Goal: Check status: Check status

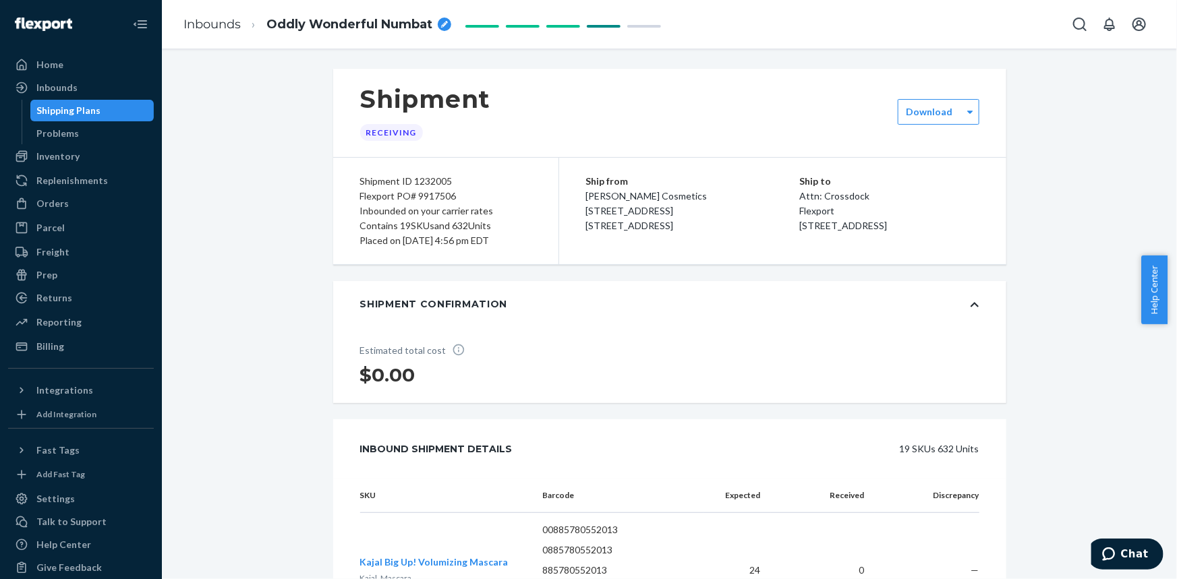
scroll to position [367, 0]
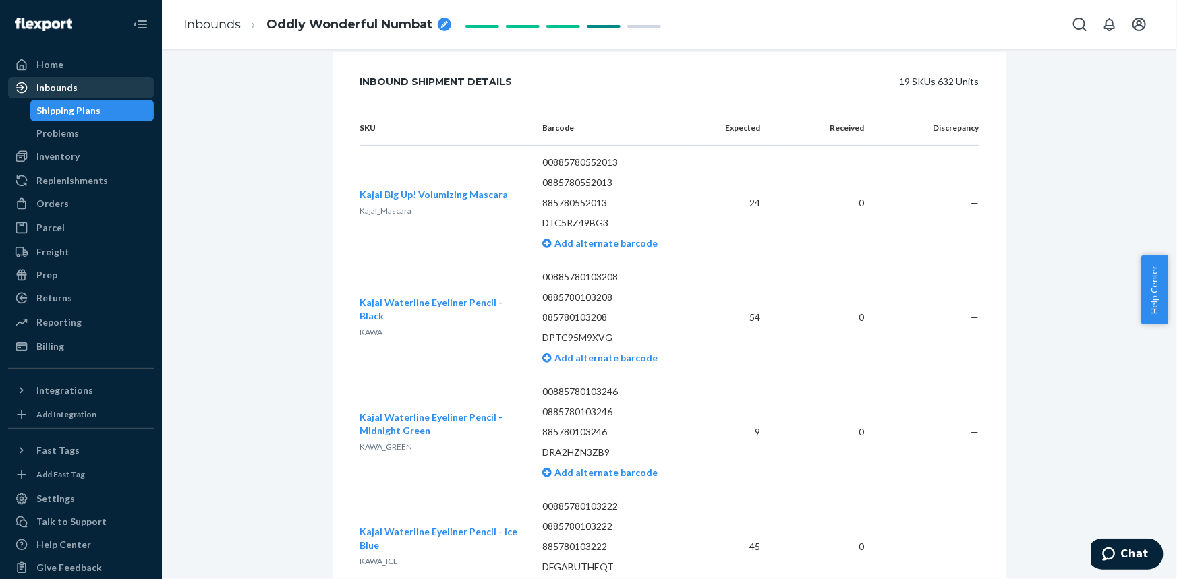
click at [63, 93] on div "Inbounds" at bounding box center [56, 87] width 41 height 13
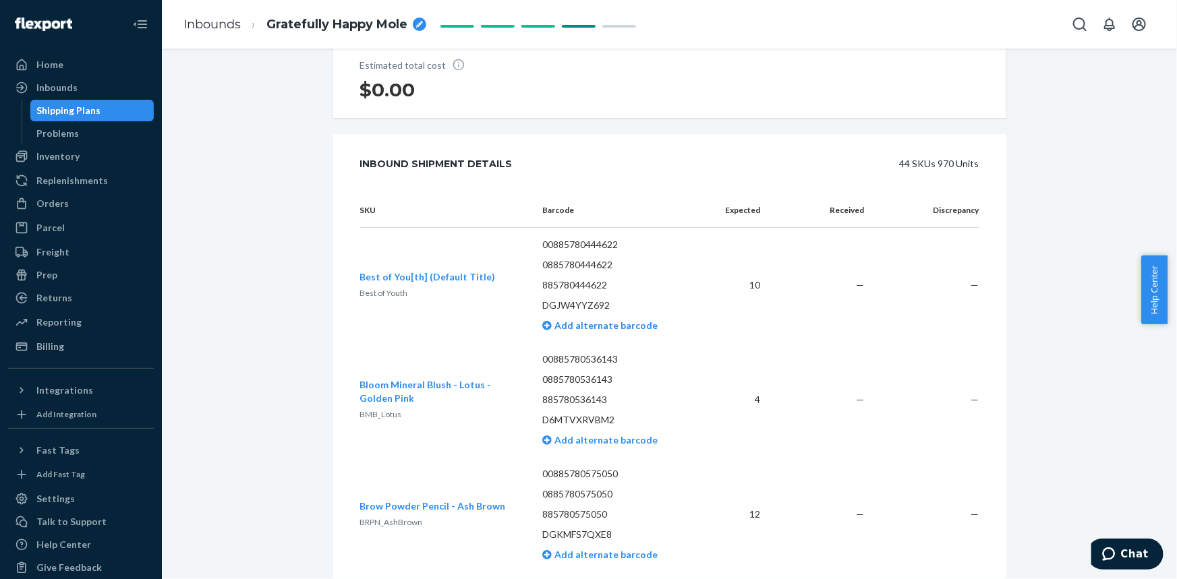
scroll to position [306, 0]
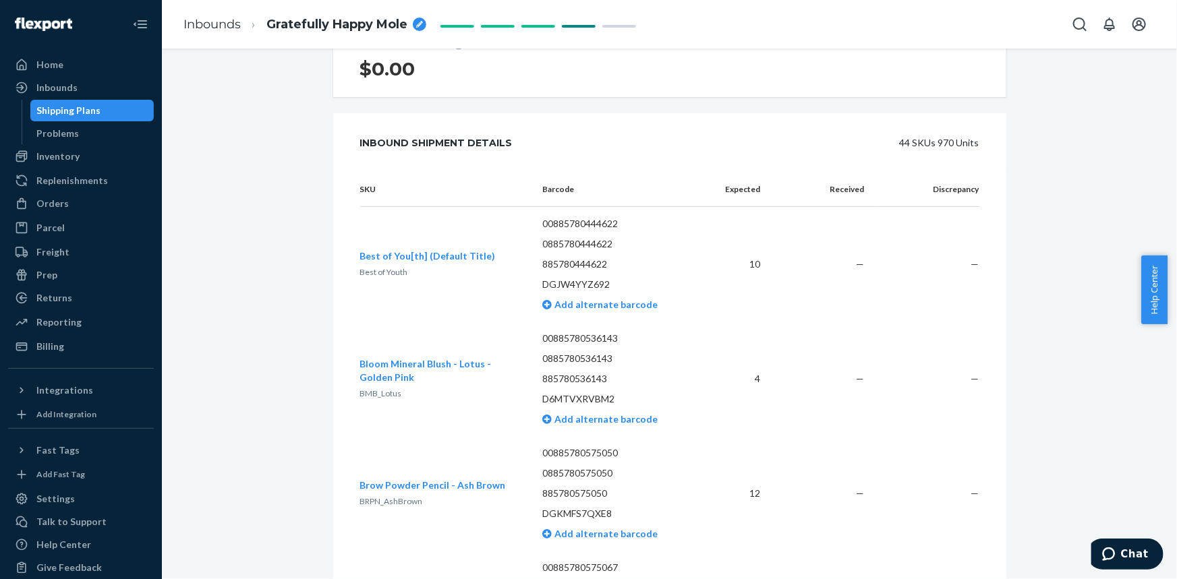
click at [434, 533] on td "Brow Powder Pencil - Ash Brown BRPN_AshBrown" at bounding box center [446, 493] width 172 height 115
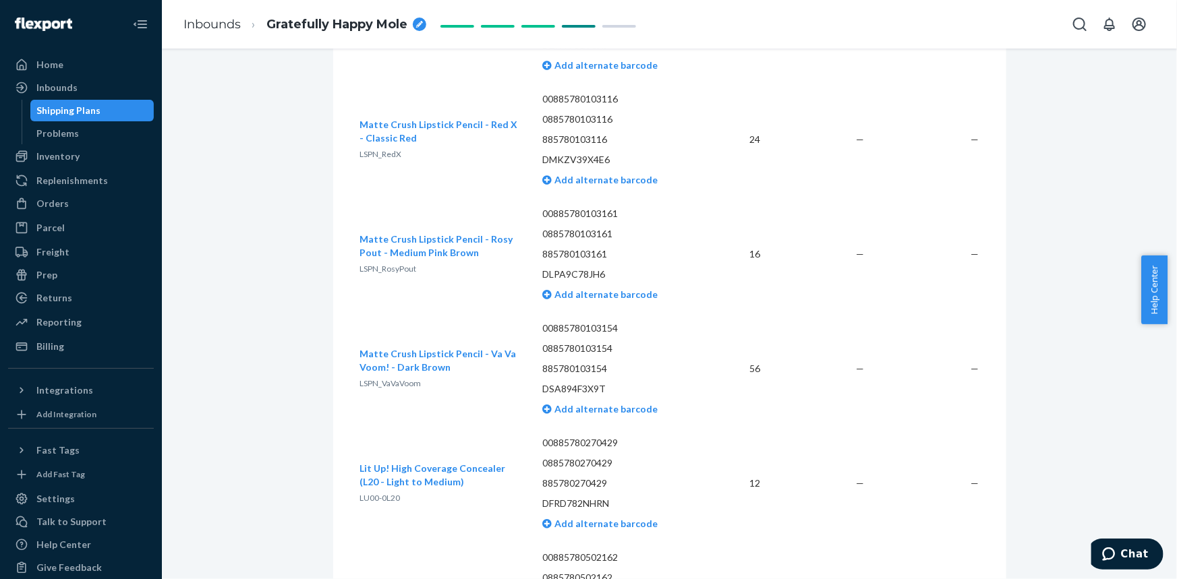
scroll to position [4536, 0]
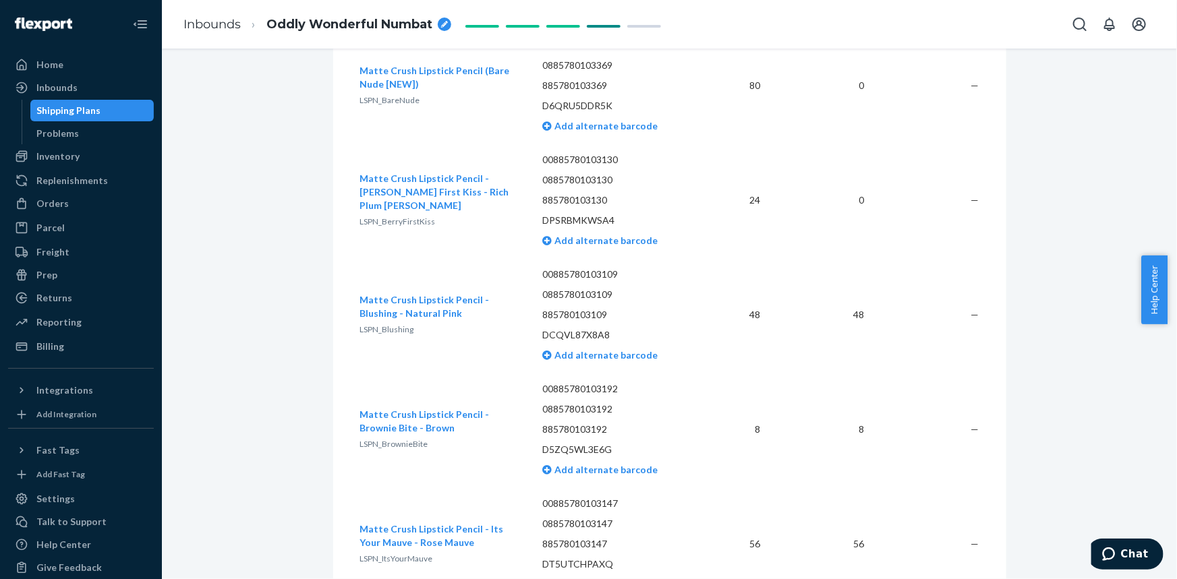
scroll to position [919, 0]
